Goal: Use online tool/utility: Utilize a website feature to perform a specific function

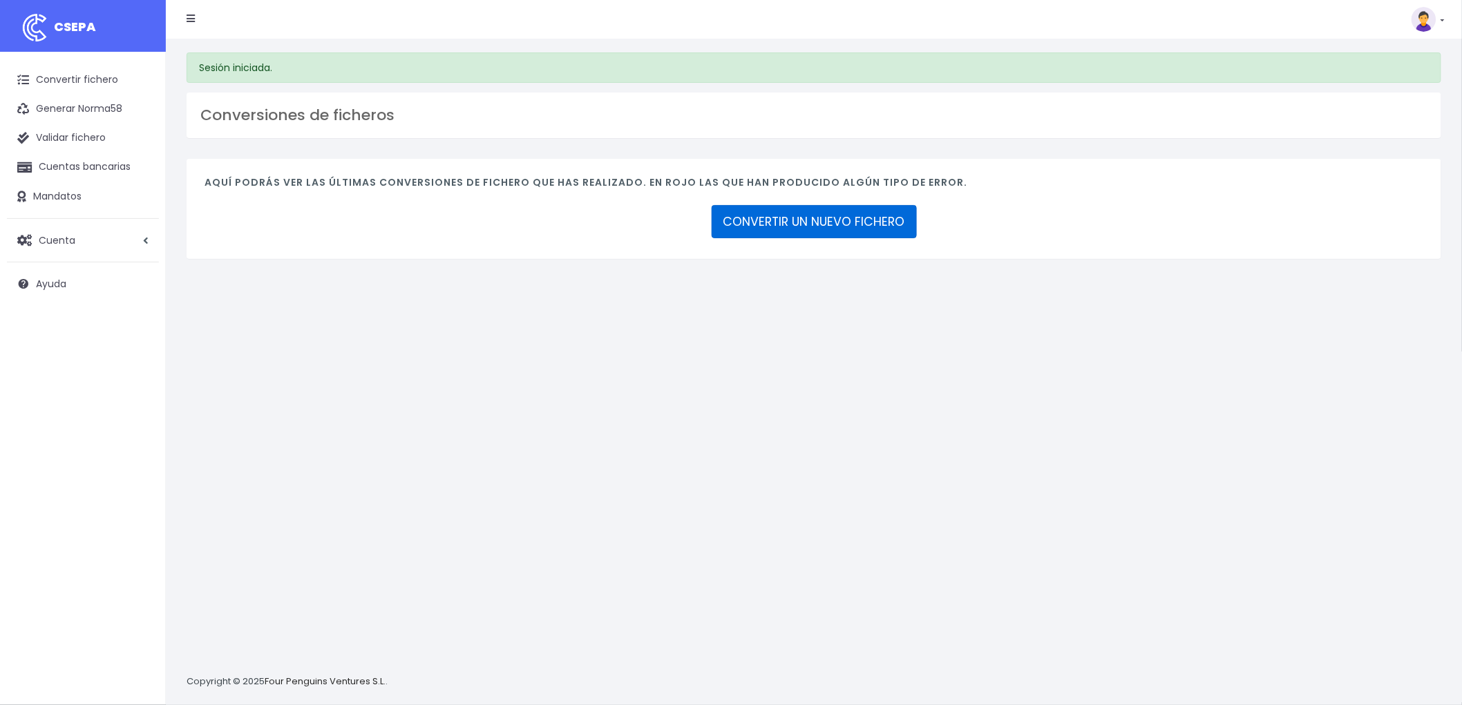
click at [820, 216] on link "CONVERTIR UN NUEVO FICHERO" at bounding box center [814, 221] width 205 height 33
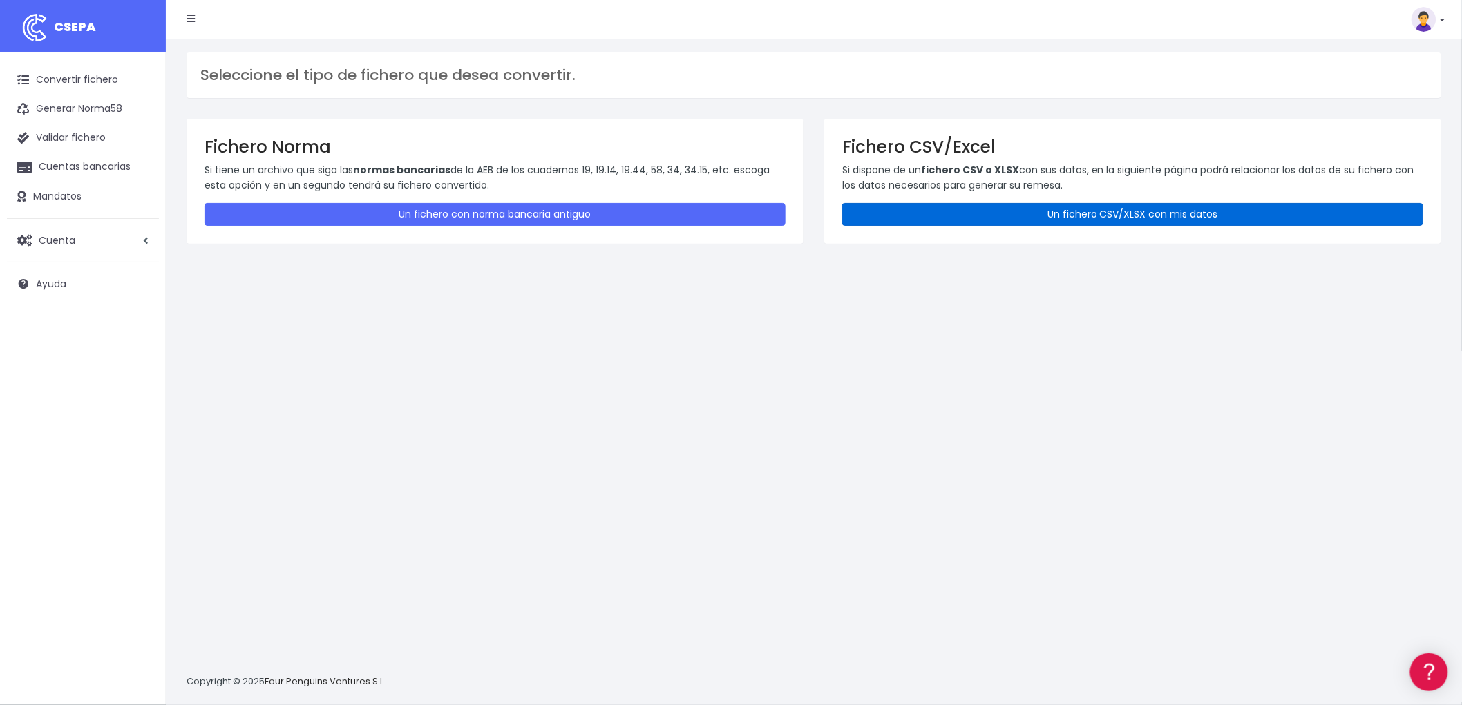
click at [1053, 208] on link "Un fichero CSV/XLSX con mis datos" at bounding box center [1132, 214] width 581 height 23
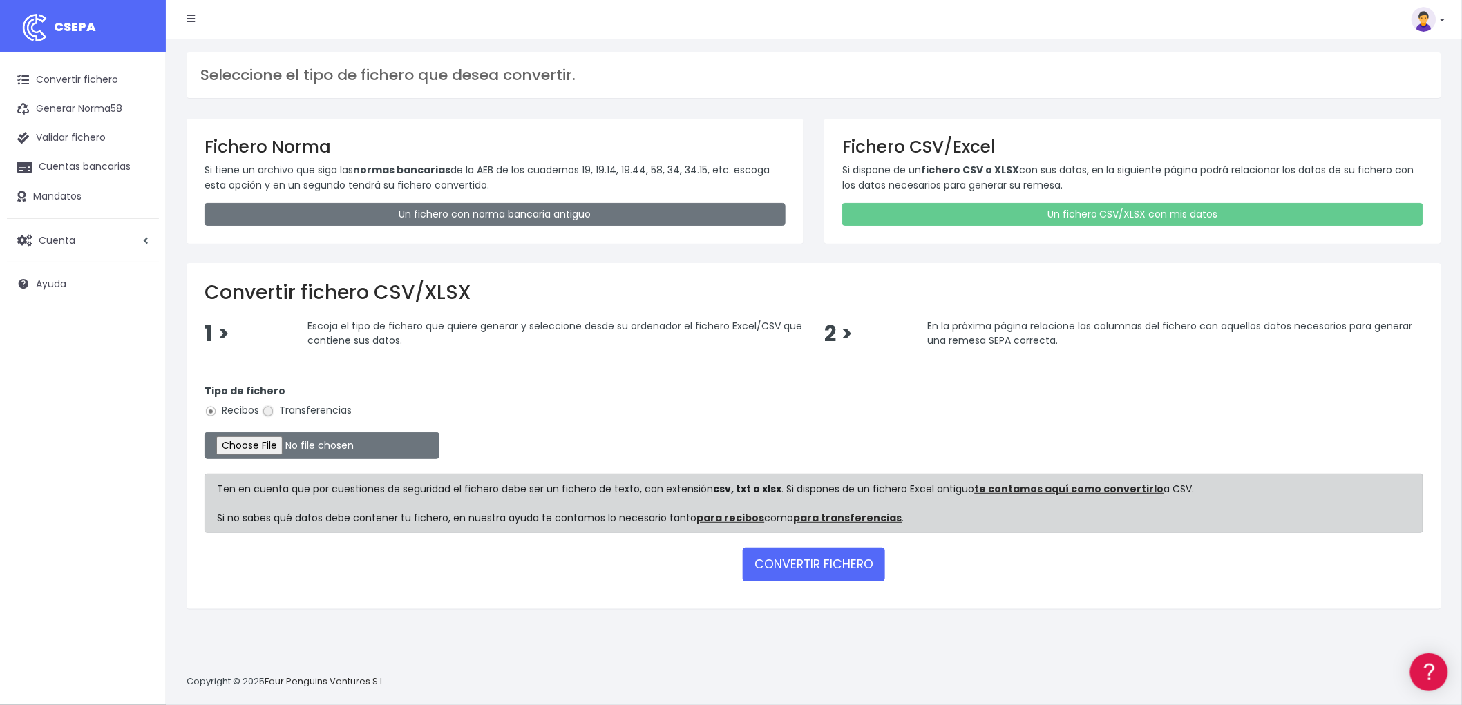
click at [270, 410] on input "Transferencias" at bounding box center [268, 412] width 12 height 12
radio input "true"
click at [256, 450] on input "file" at bounding box center [321, 445] width 235 height 27
type input "C:\fakepath\REMESA TRF ADV.csv"
click at [819, 557] on button "CONVERTIR FICHERO" at bounding box center [814, 564] width 142 height 33
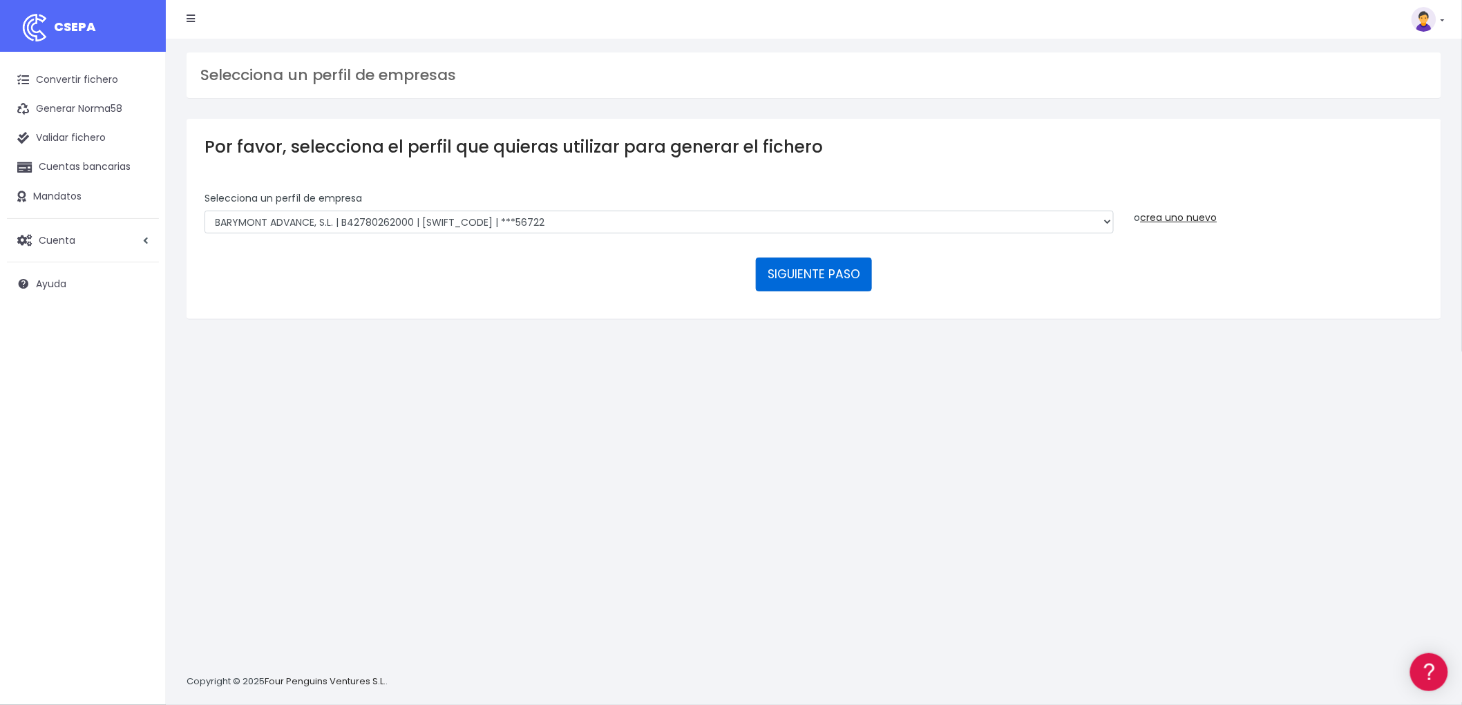
click at [816, 275] on button "SIGUIENTE PASO" at bounding box center [814, 274] width 116 height 33
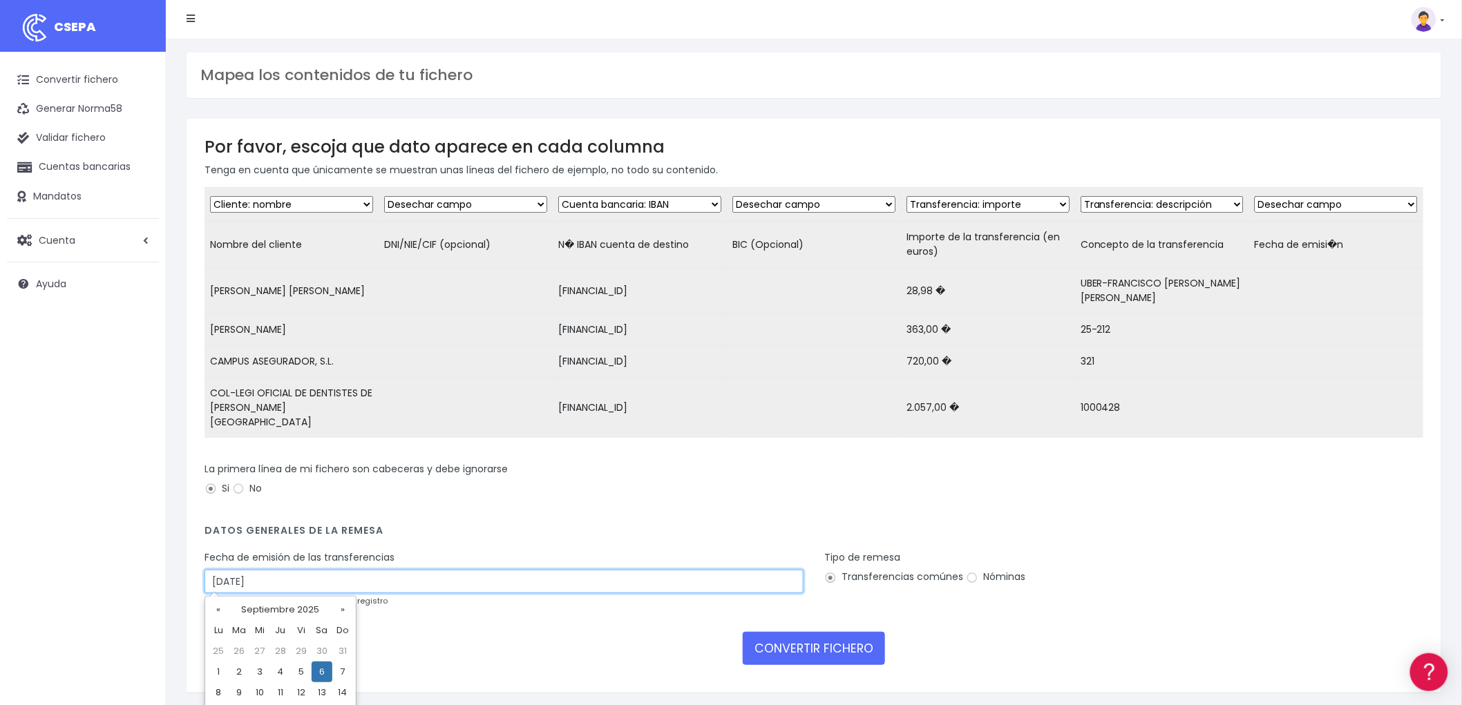
click at [327, 578] on input "06/09/2025" at bounding box center [503, 581] width 599 height 23
click at [277, 673] on td "4" at bounding box center [280, 672] width 21 height 21
type input "04/09/2025"
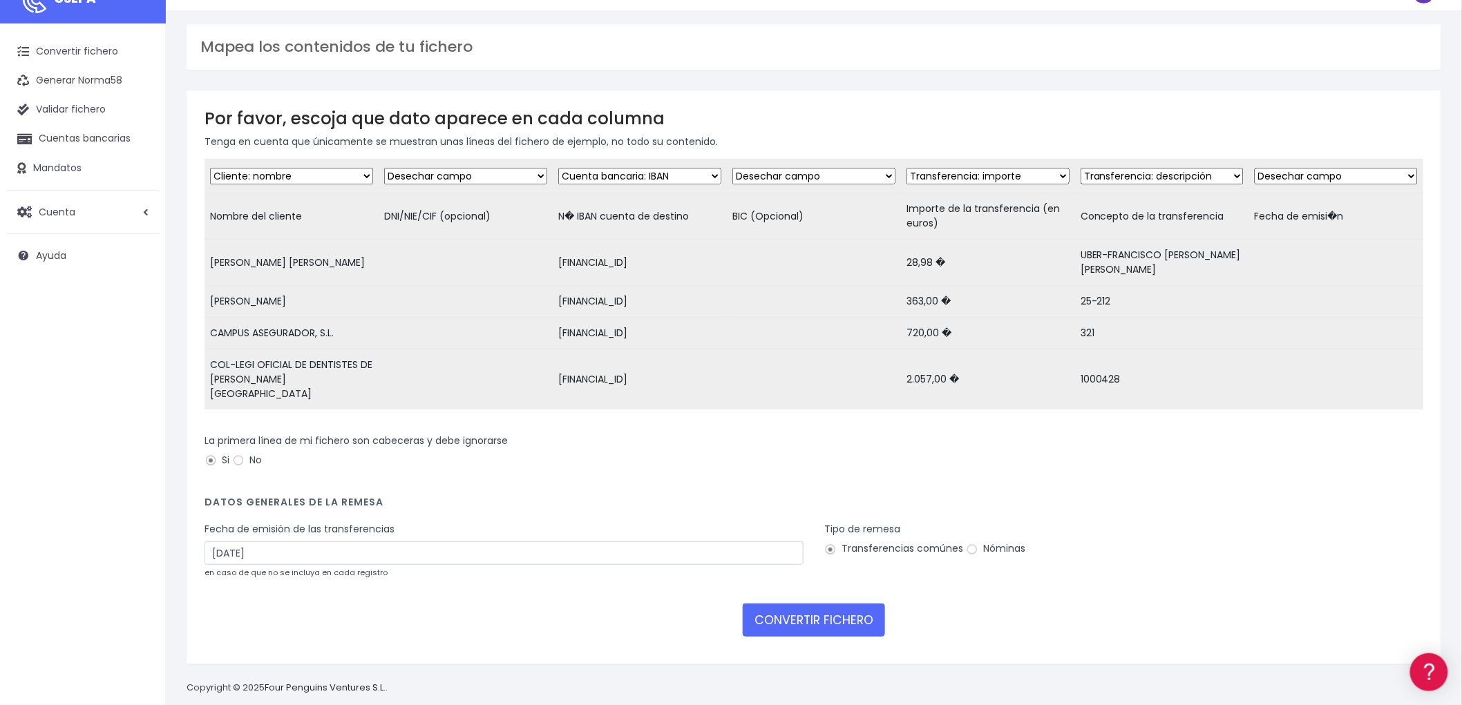
scroll to position [44, 0]
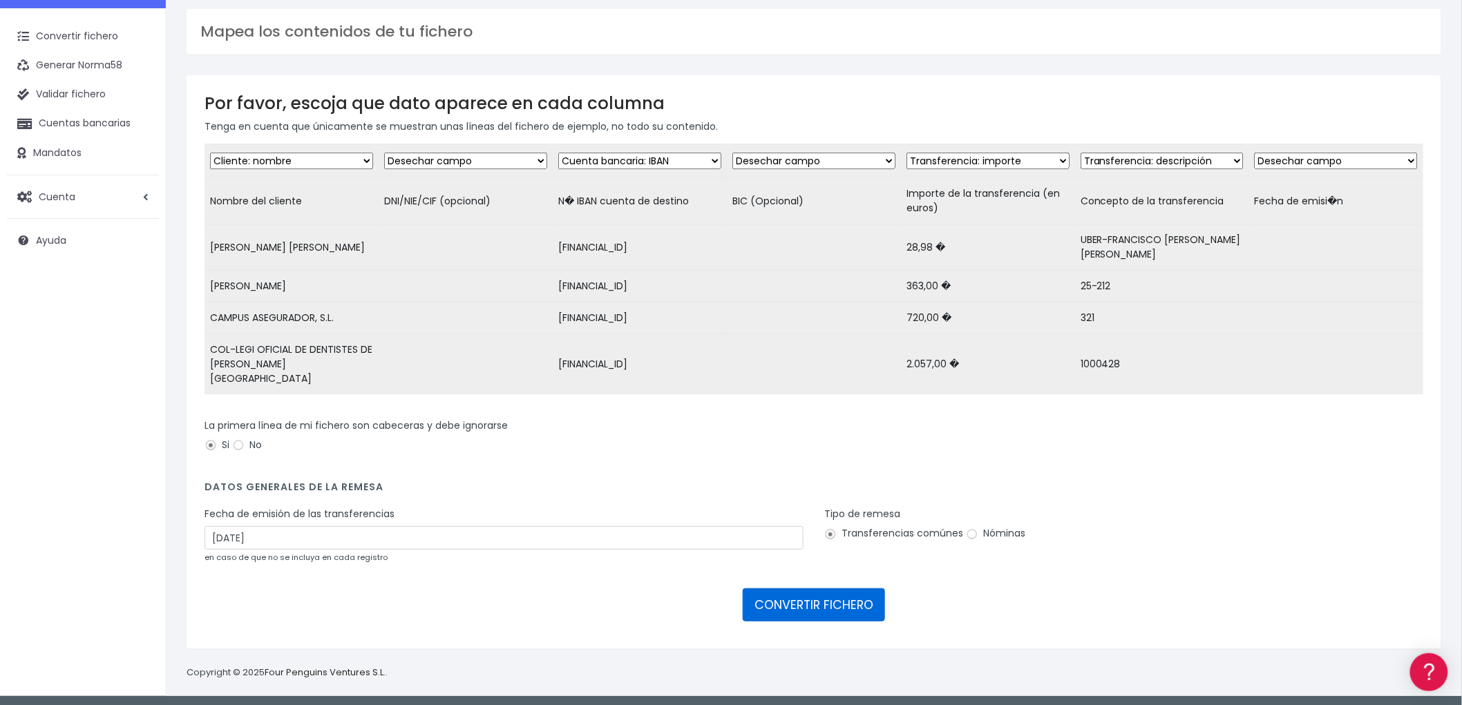
click at [803, 601] on button "CONVERTIR FICHERO" at bounding box center [814, 605] width 142 height 33
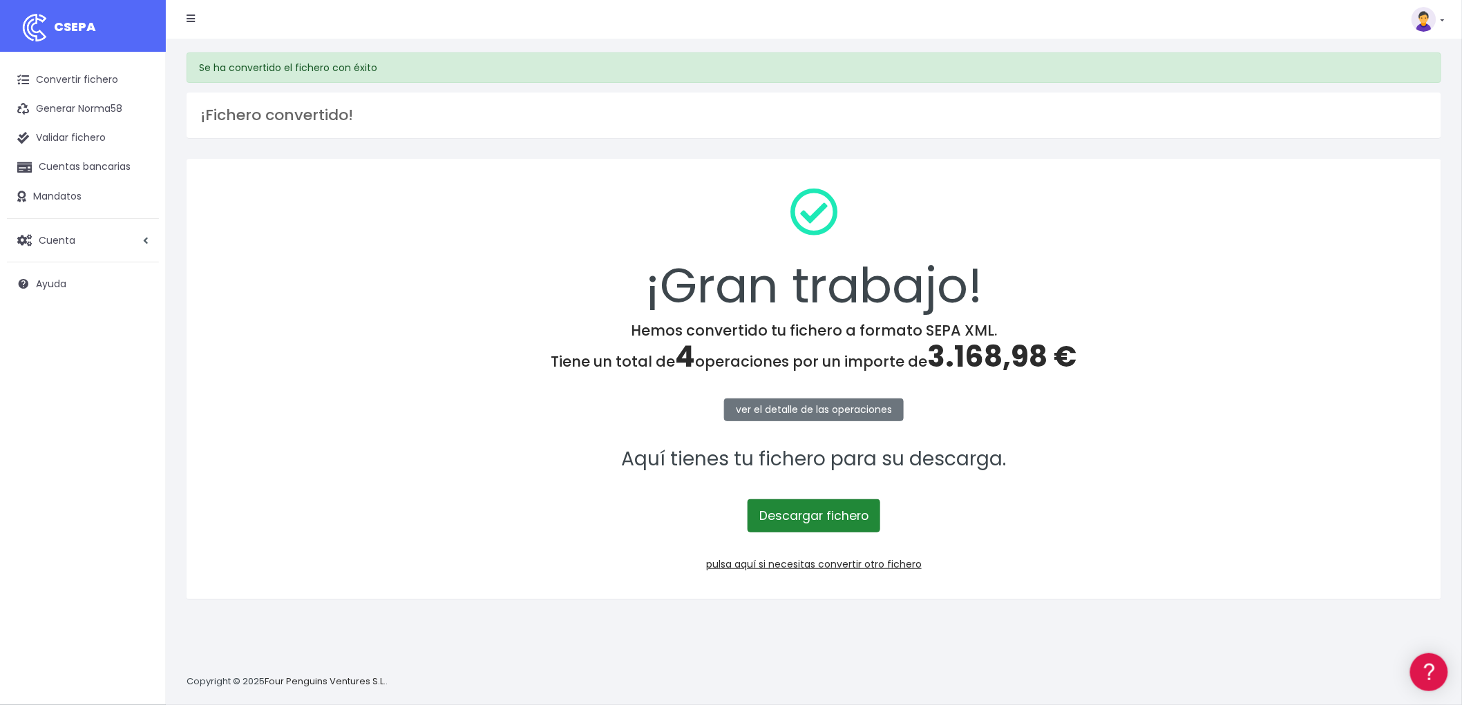
click at [831, 515] on link "Descargar fichero" at bounding box center [813, 515] width 133 height 33
